Goal: Task Accomplishment & Management: Use online tool/utility

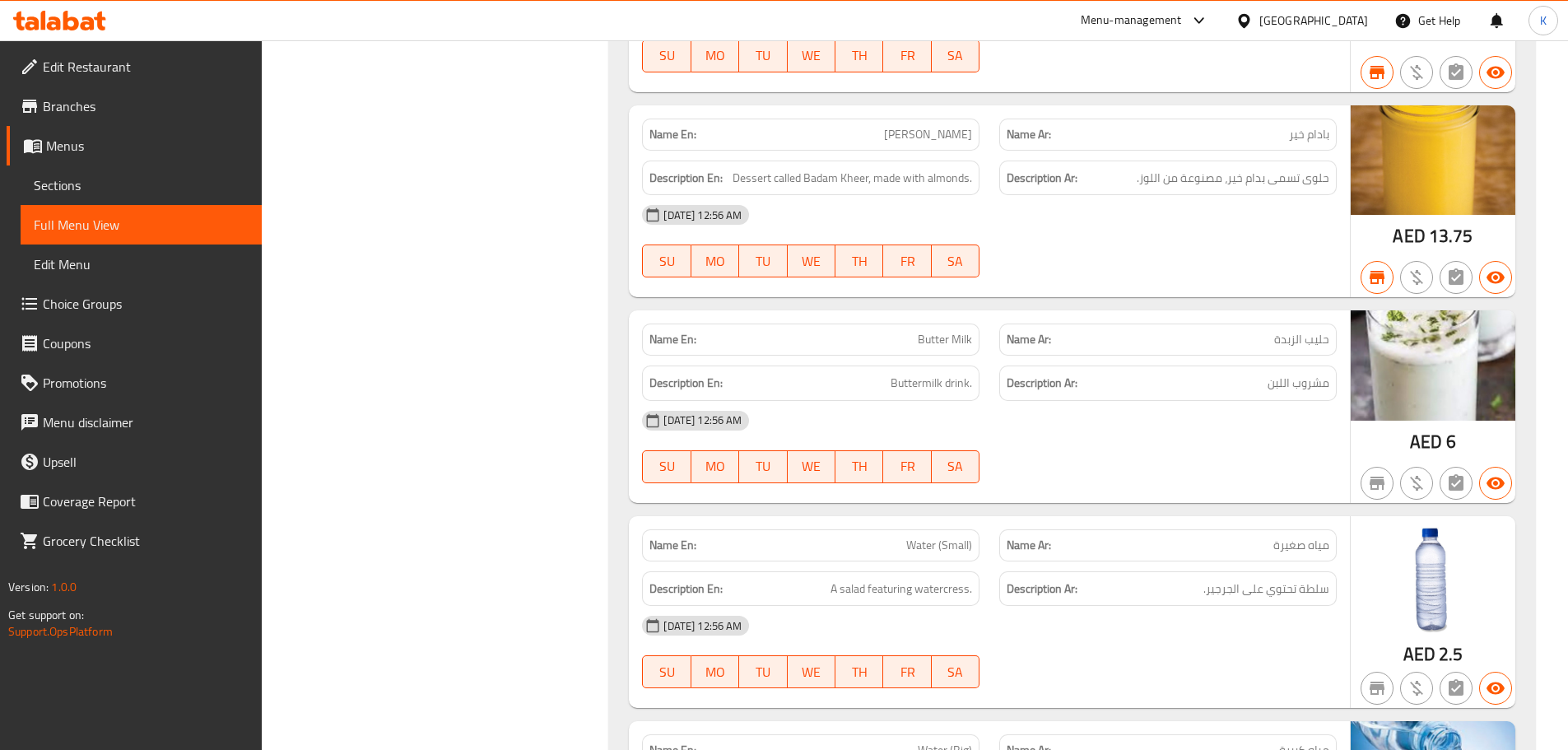
scroll to position [53516, 0]
click at [66, 14] on icon at bounding box center [71, 21] width 16 height 20
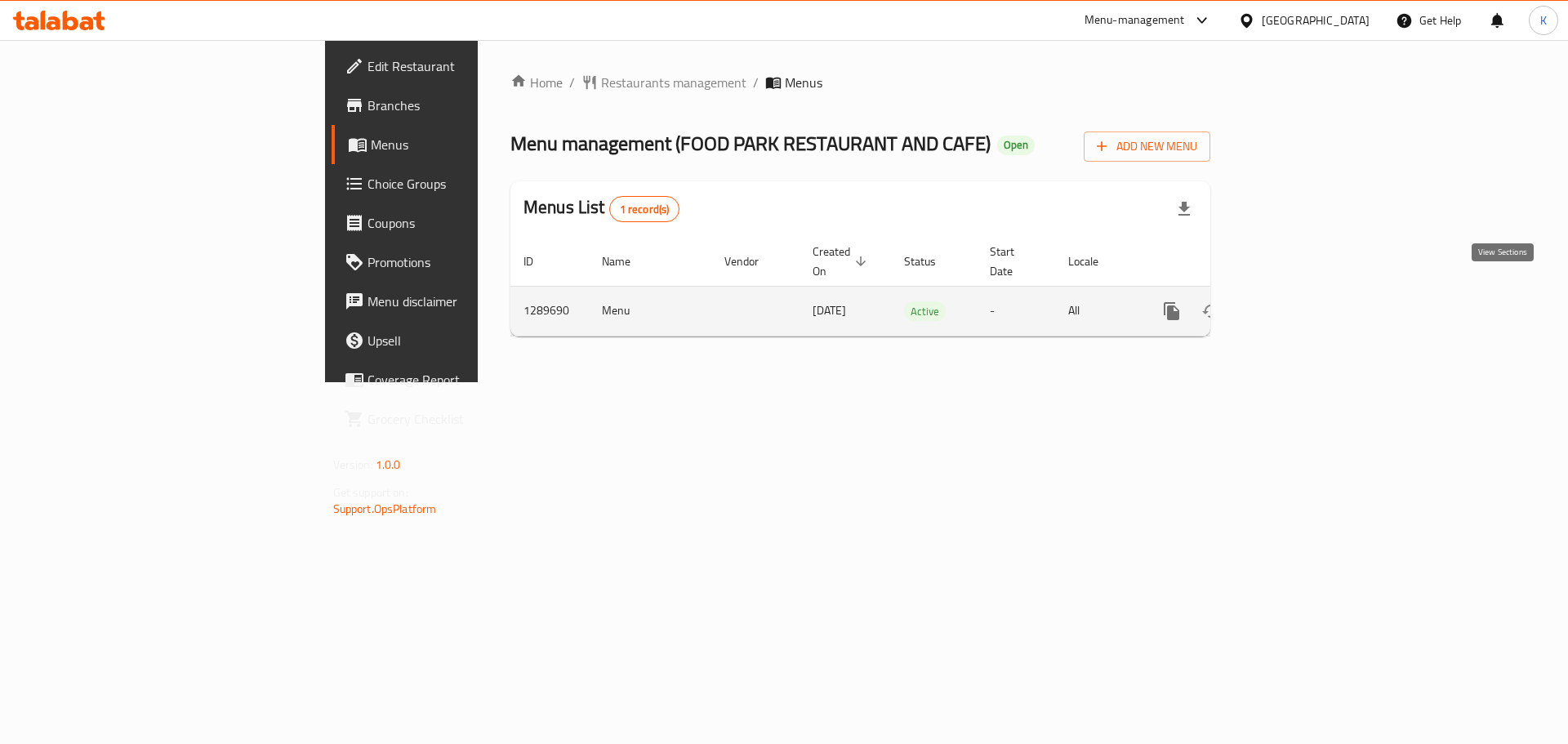
click at [1299, 301] on icon "enhanced table" at bounding box center [1290, 311] width 20 height 20
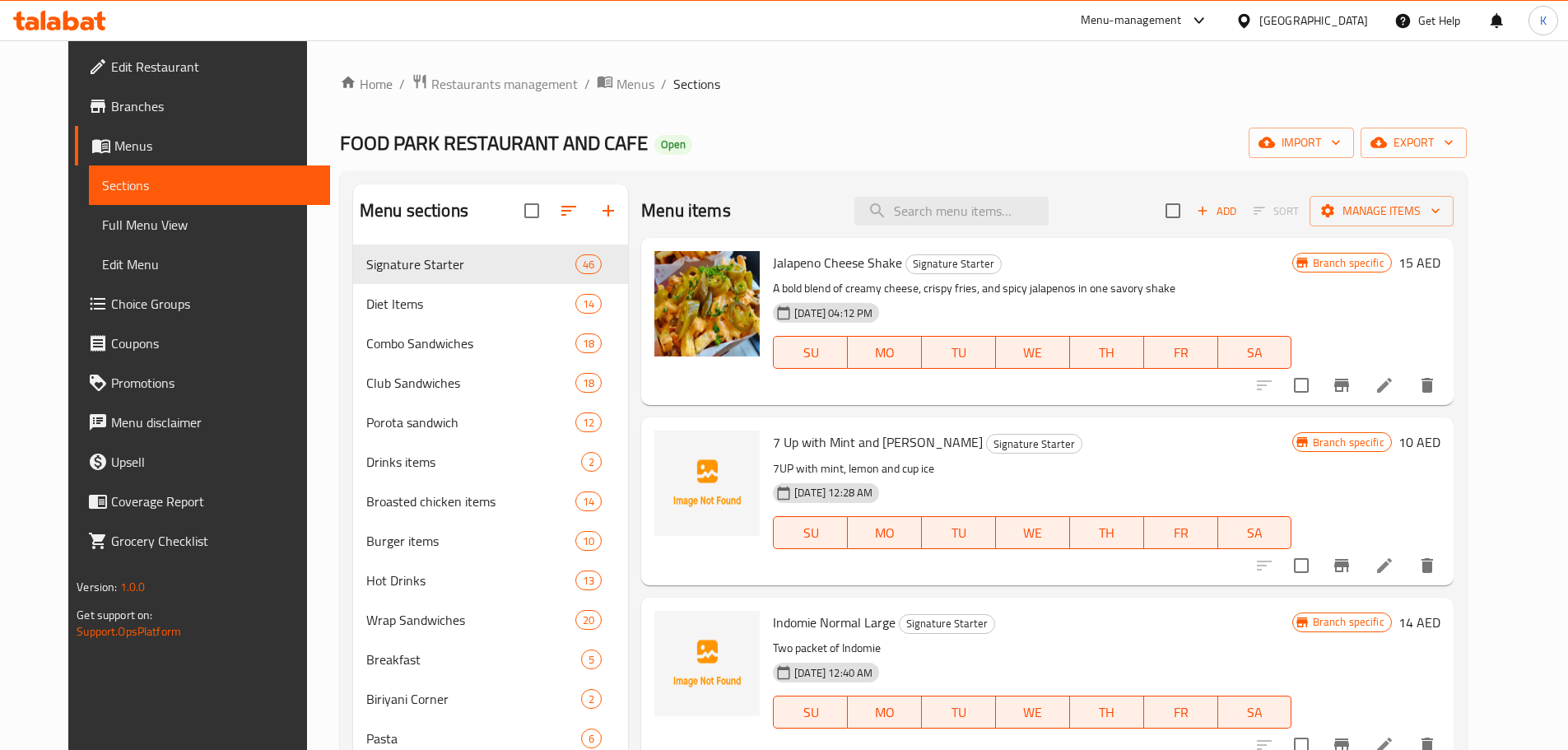
click at [1357, 126] on div "Home / Restaurants management / Menus / Sections FOOD PARK RESTAURANT AND CAFE …" at bounding box center [903, 525] width 1127 height 903
click at [1340, 141] on span "import" at bounding box center [1302, 143] width 79 height 21
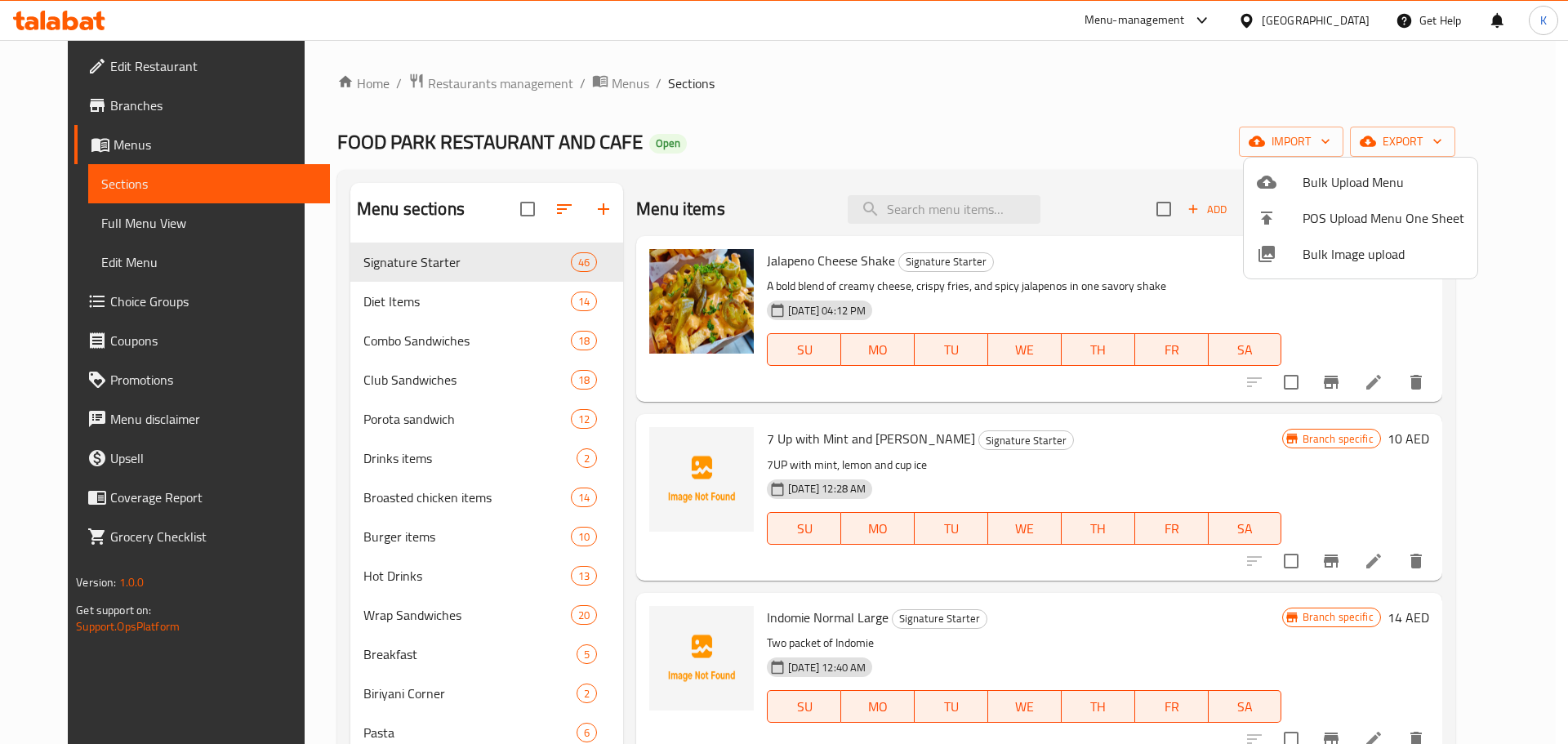
click at [1313, 240] on li "Bulk Image upload" at bounding box center [1360, 254] width 233 height 36
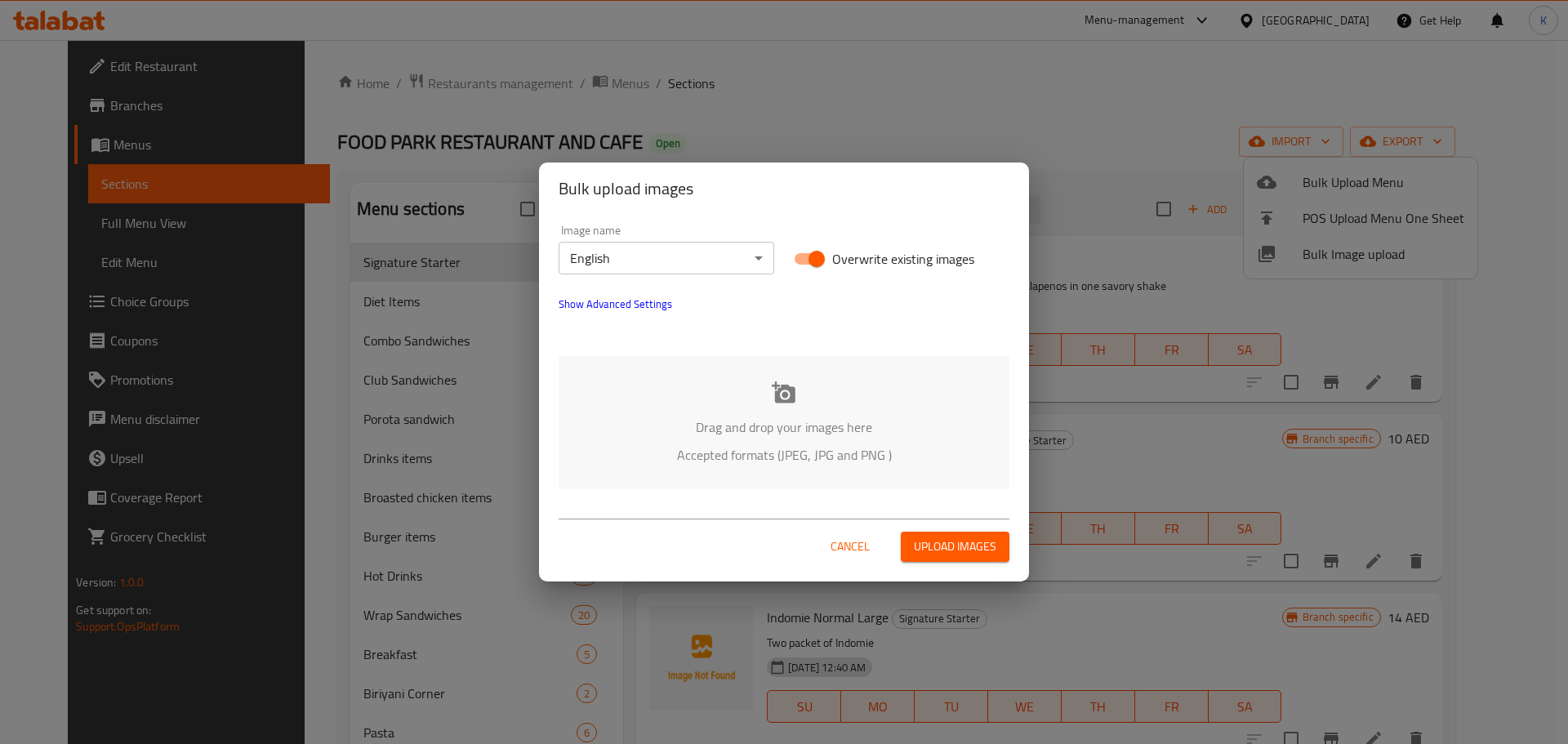
click at [719, 428] on p "Drag and drop your images here" at bounding box center [783, 427] width 402 height 20
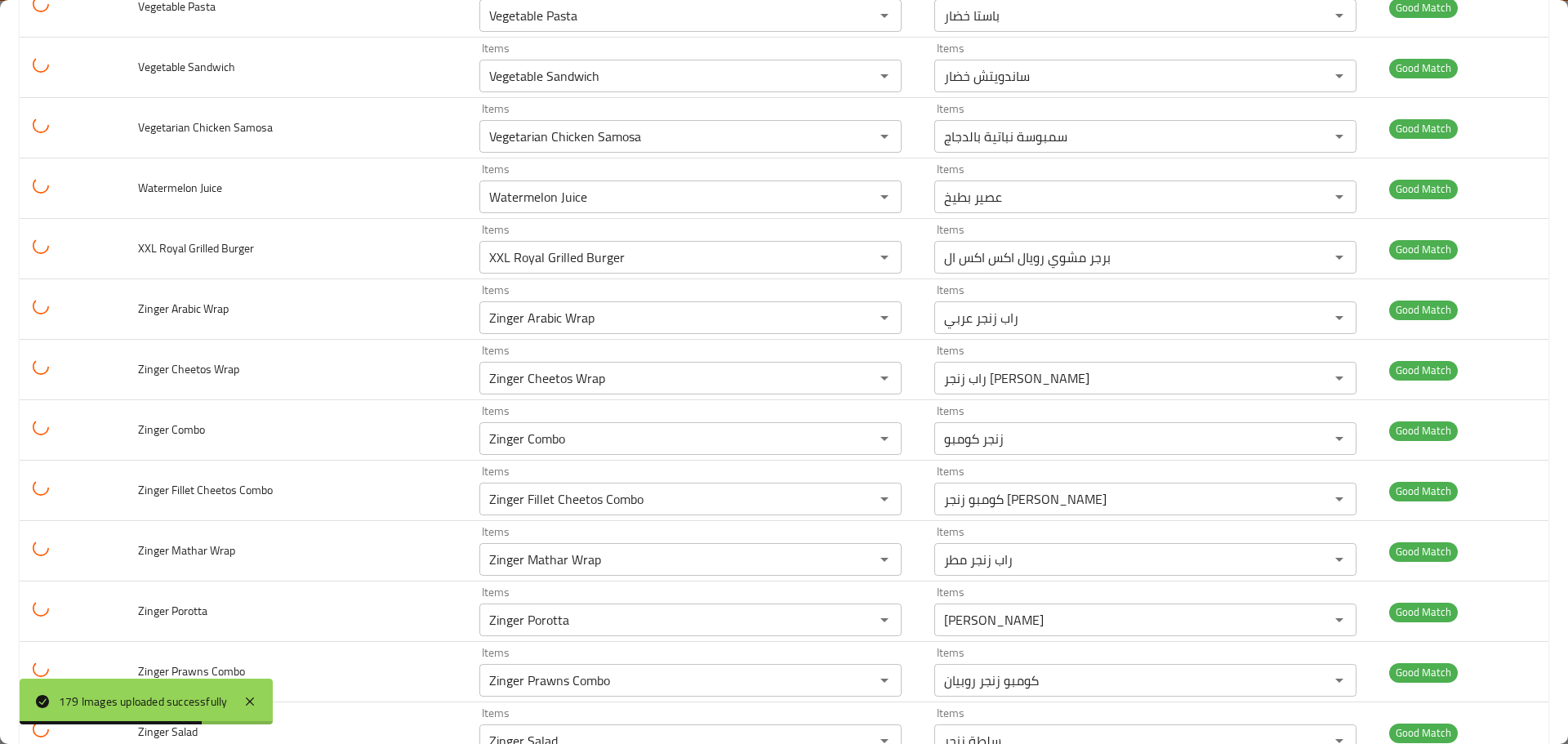
scroll to position [10356, 0]
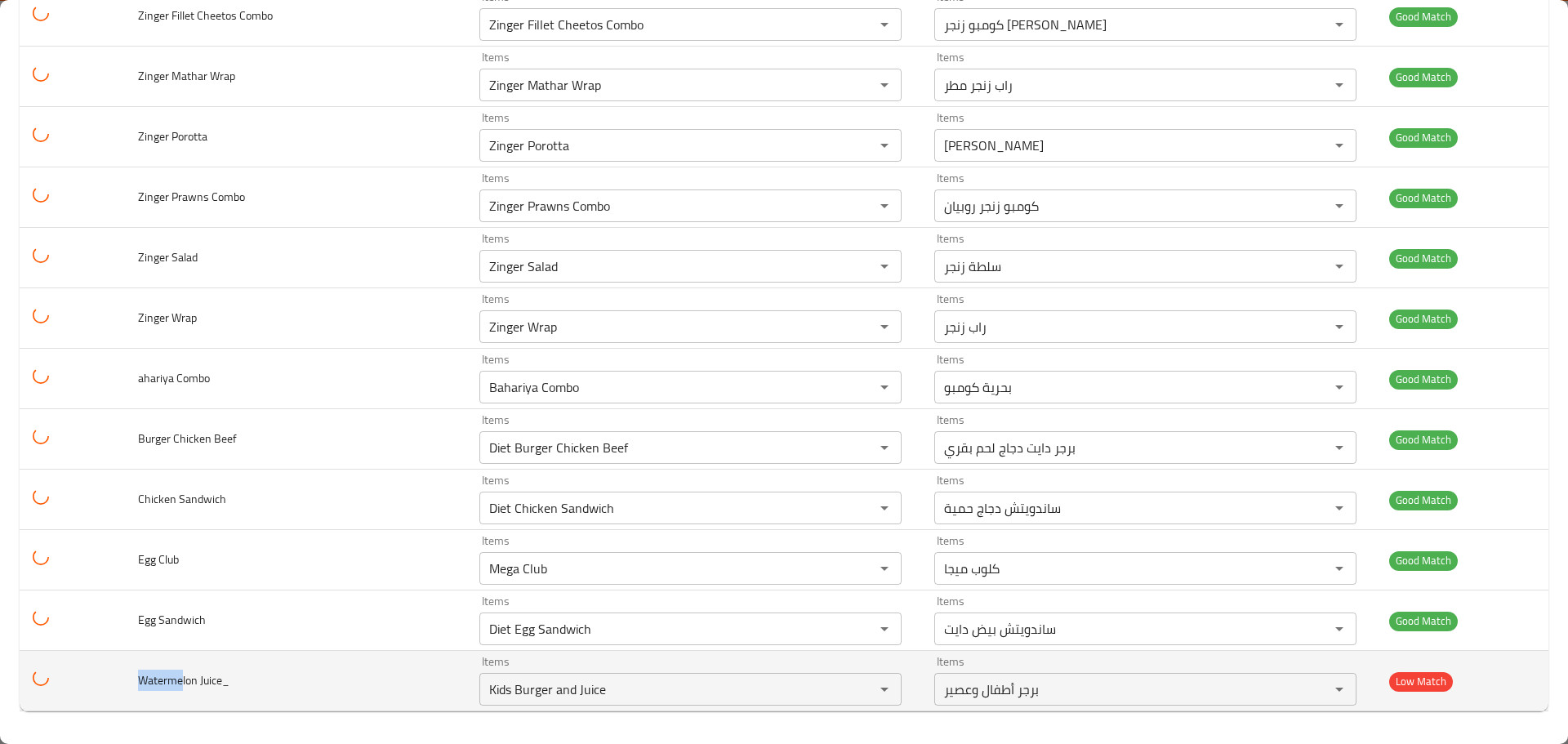
drag, startPoint x: 181, startPoint y: 678, endPoint x: 137, endPoint y: 688, distance: 45.1
click at [138, 688] on span "Watermelon Juice_" at bounding box center [184, 680] width 92 height 21
copy span "Waterme"
click at [509, 689] on Juice_ "Kids Burger and Juice" at bounding box center [666, 689] width 364 height 23
paste Juice_ "Waterm"
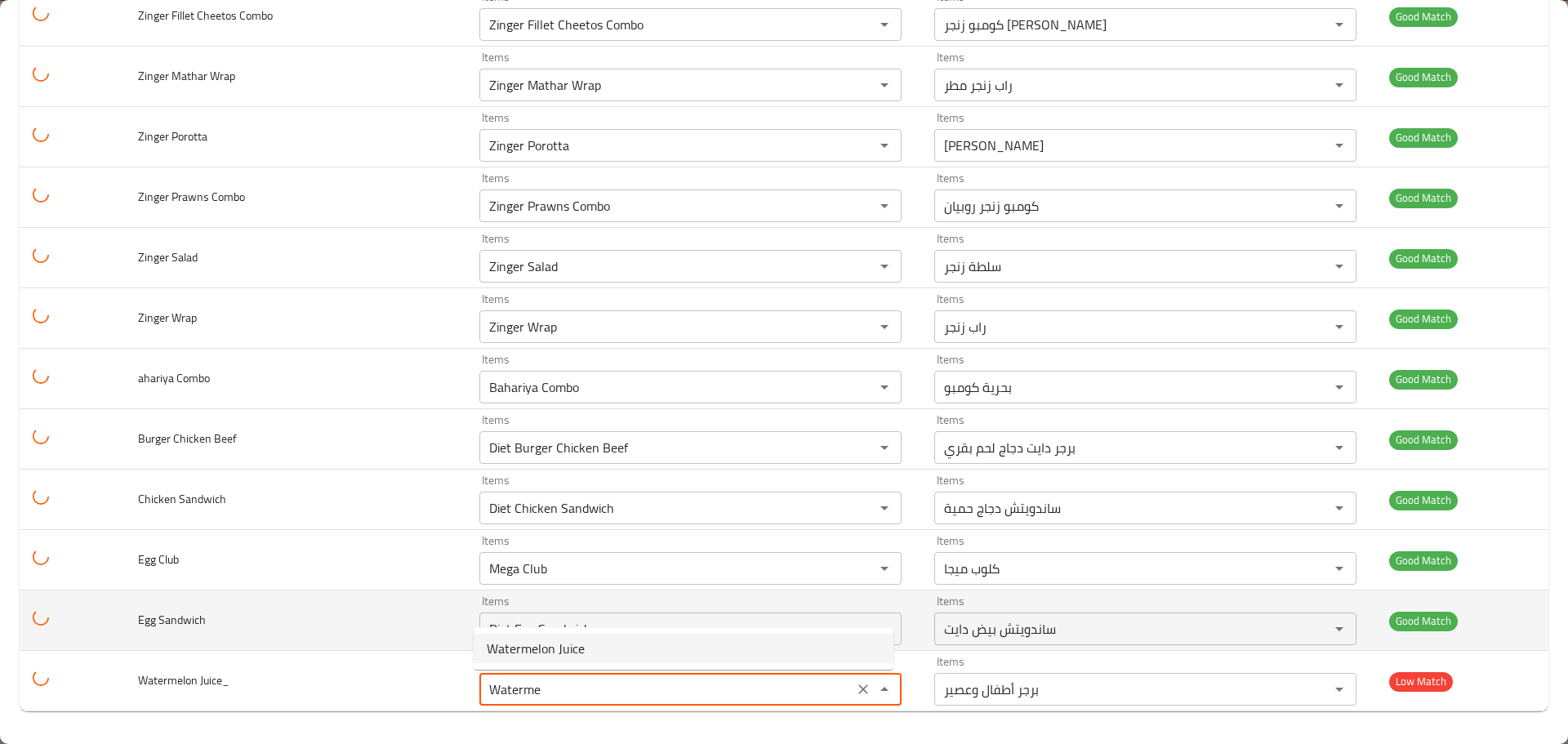
click at [526, 641] on span "Watermelon Juice" at bounding box center [536, 648] width 98 height 20
type Juice_ "Watermelon Juice"
click at [382, 647] on td "Egg Sandwich" at bounding box center [295, 620] width 341 height 61
type Juice_-ar "عصير بطيخ"
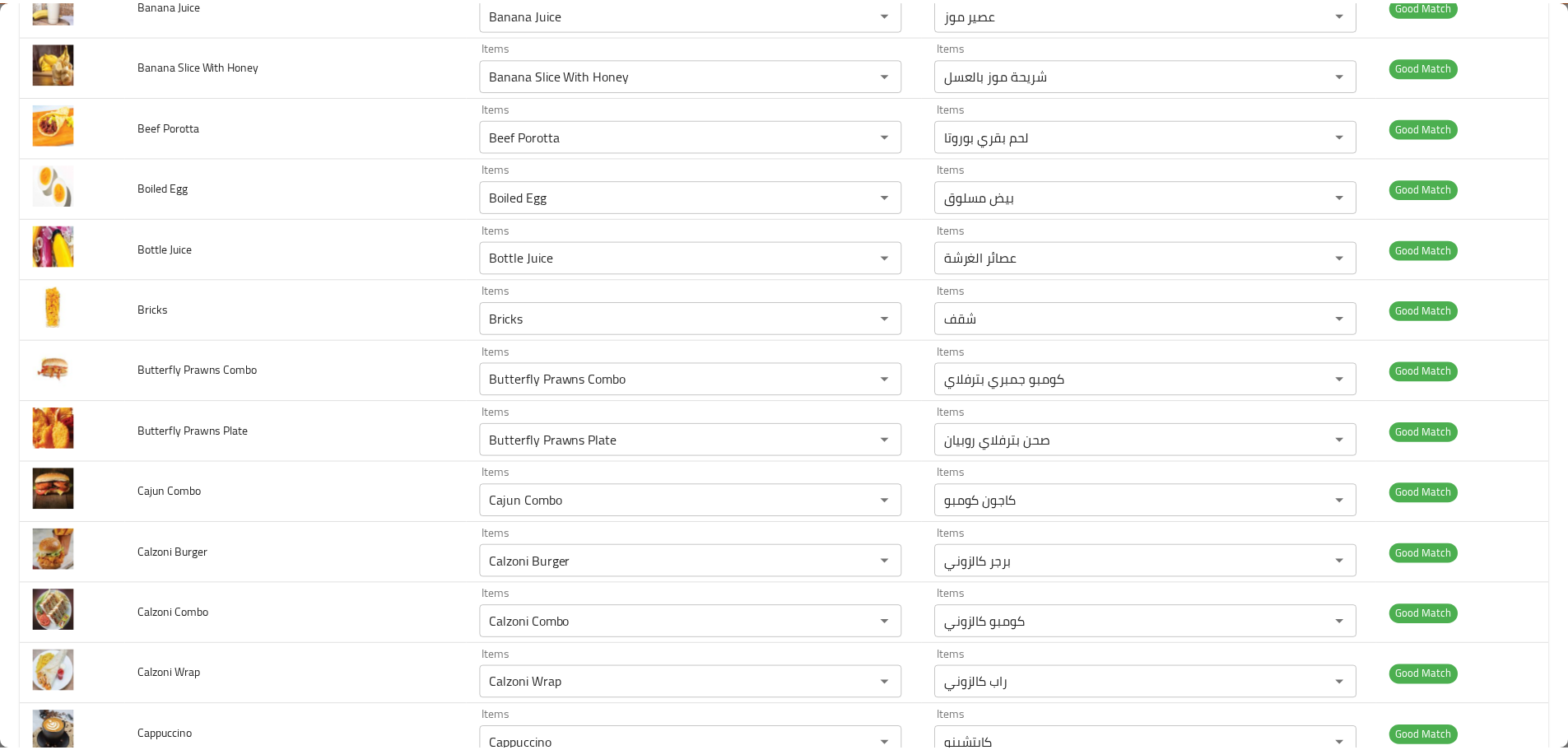
scroll to position [0, 0]
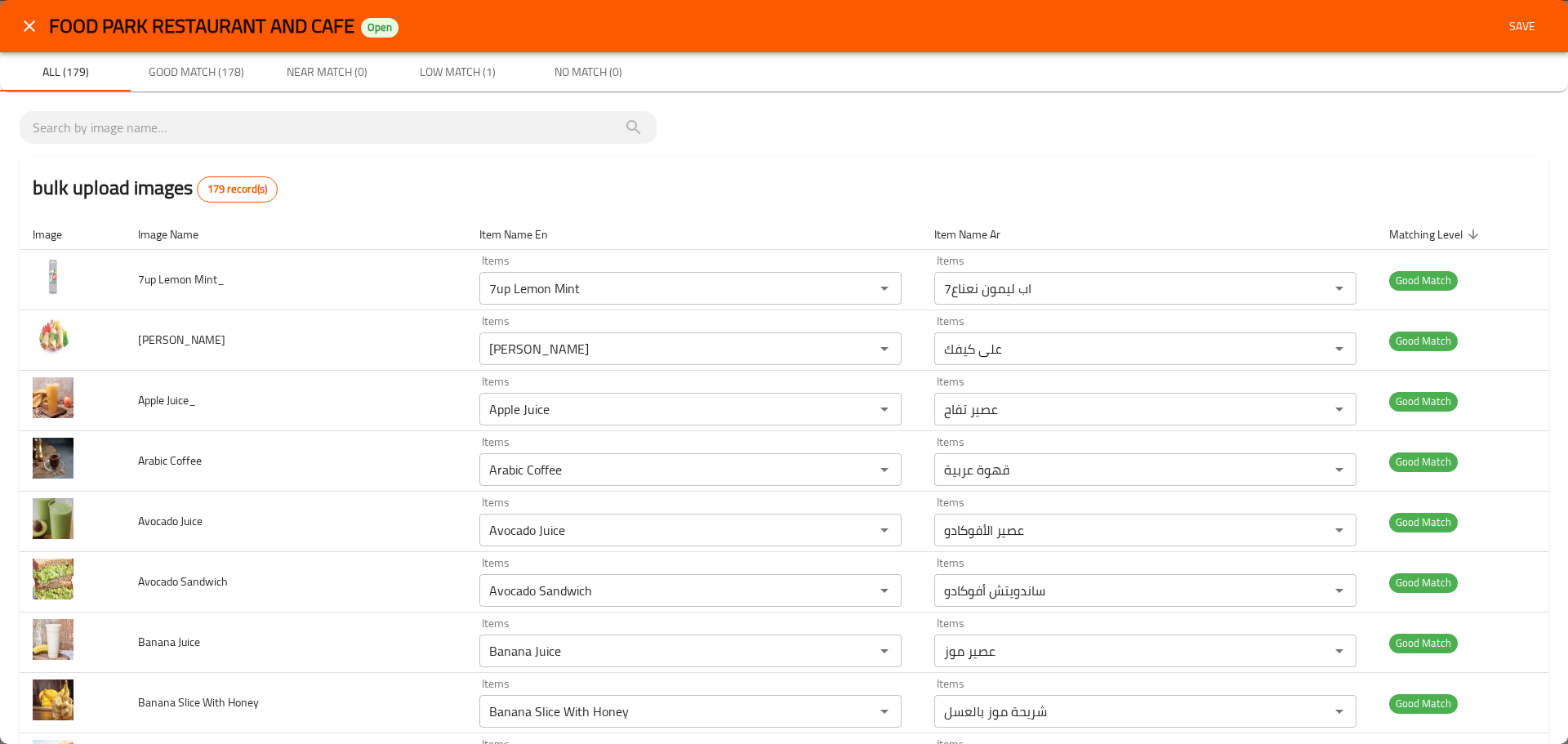
click at [1503, 26] on span "Save" at bounding box center [1522, 26] width 39 height 20
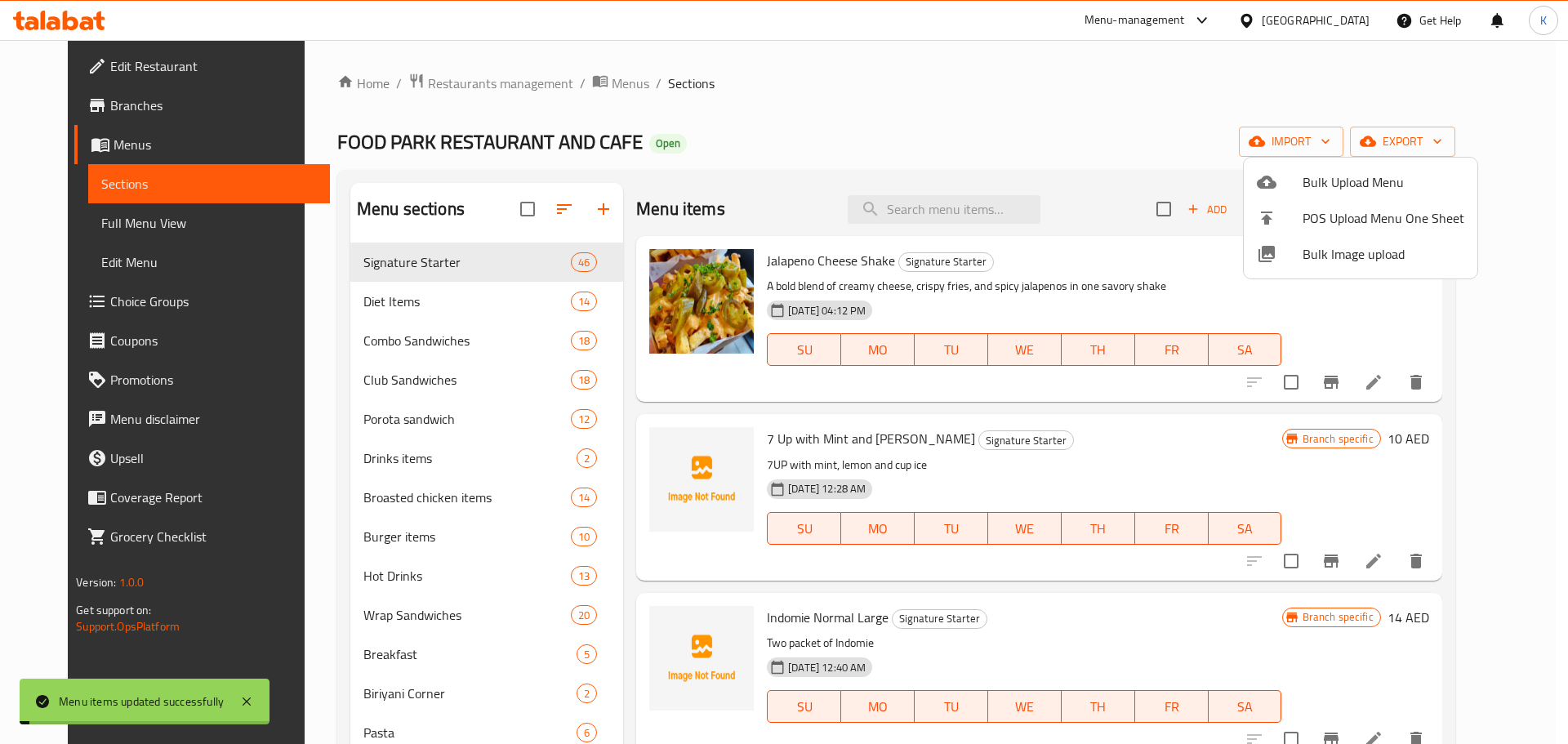
click at [834, 150] on div at bounding box center [784, 372] width 1568 height 744
